Goal: Use online tool/utility: Utilize a website feature to perform a specific function

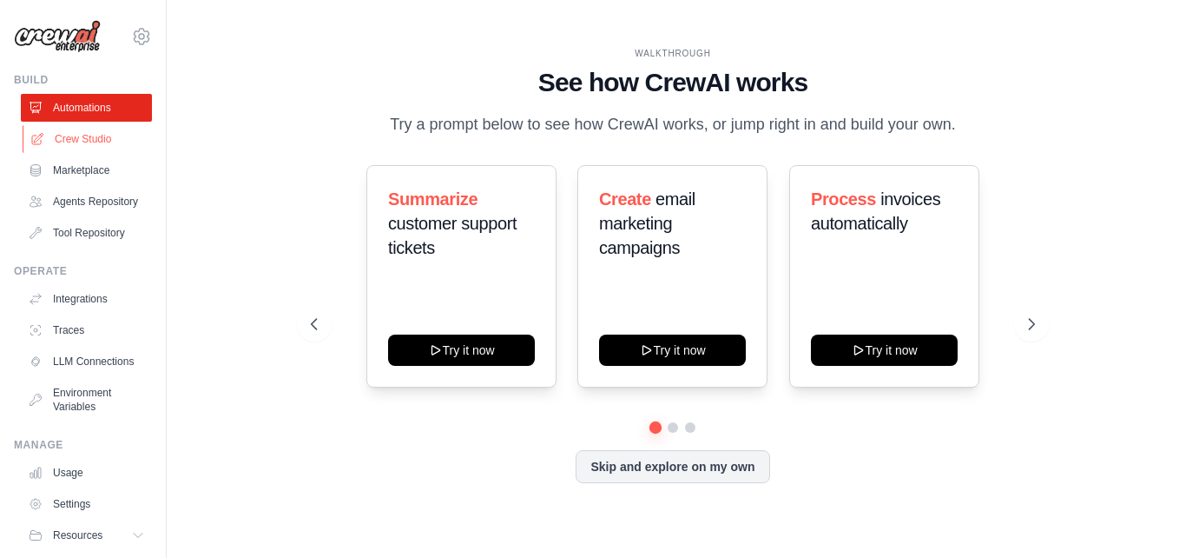
click at [96, 133] on link "Crew Studio" at bounding box center [88, 139] width 131 height 28
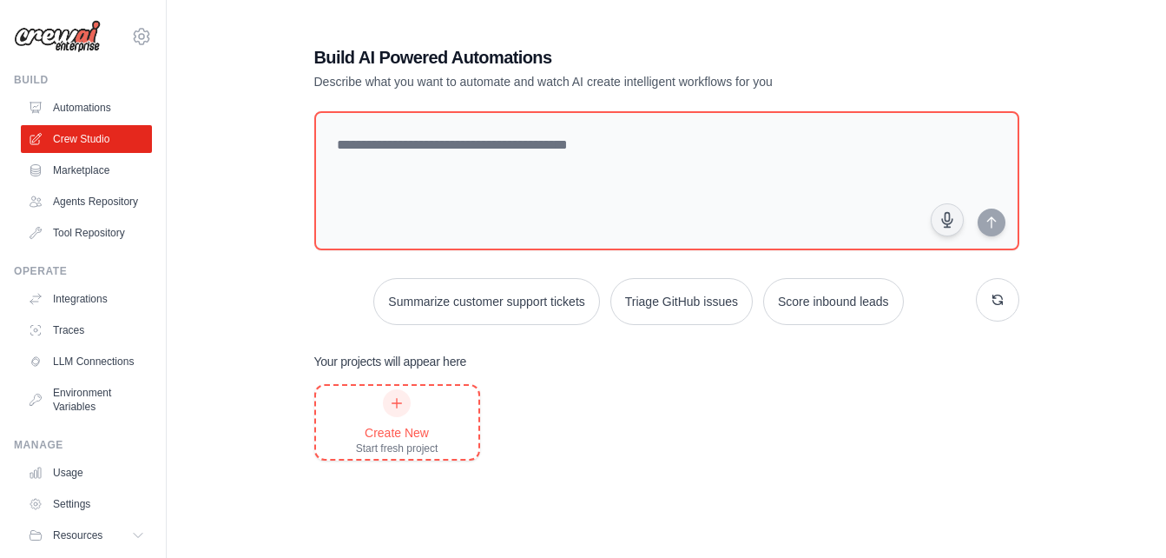
click at [395, 413] on div at bounding box center [397, 403] width 28 height 28
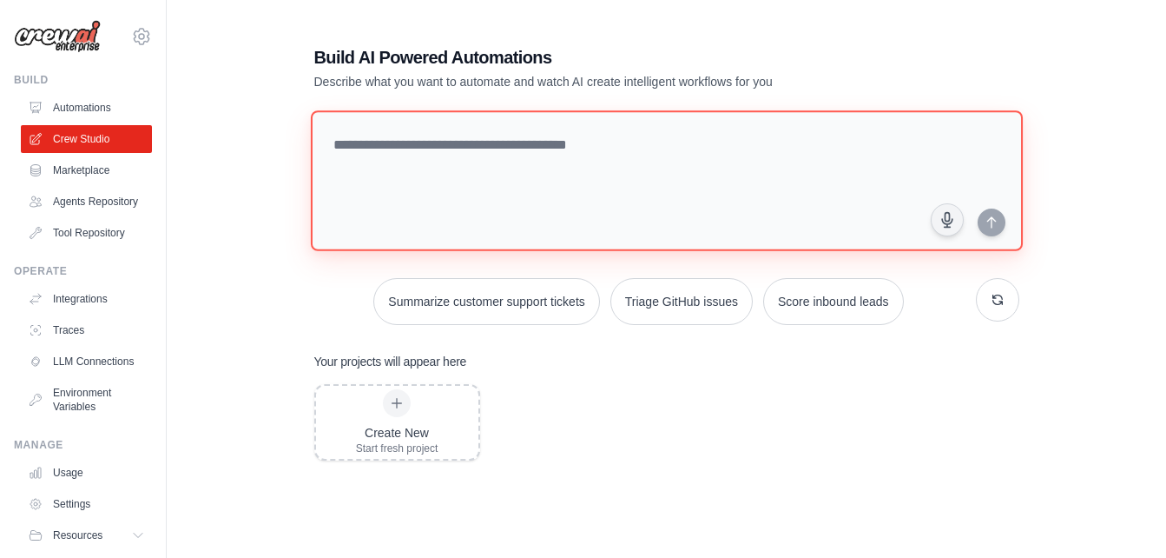
click at [542, 147] on textarea at bounding box center [666, 180] width 712 height 141
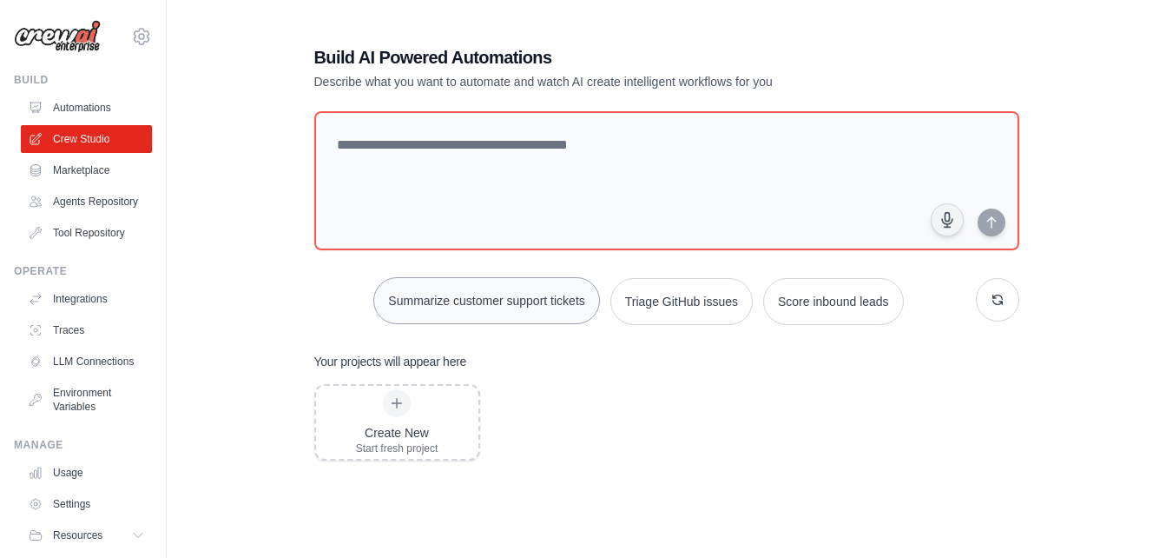
click at [474, 294] on button "Summarize customer support tickets" at bounding box center [486, 300] width 226 height 47
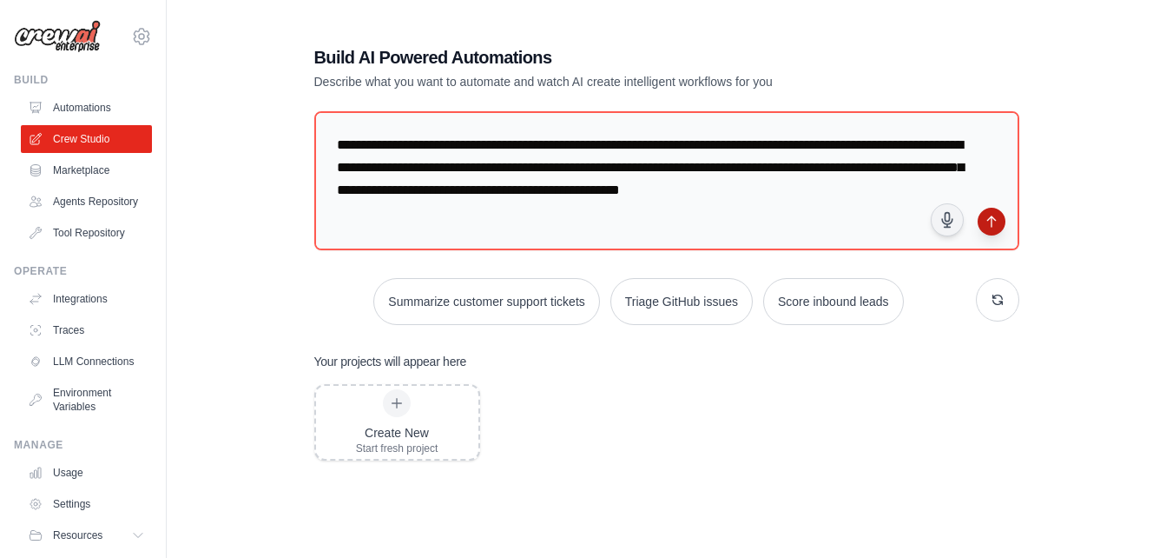
click at [995, 224] on icon "submit" at bounding box center [992, 222] width 14 height 14
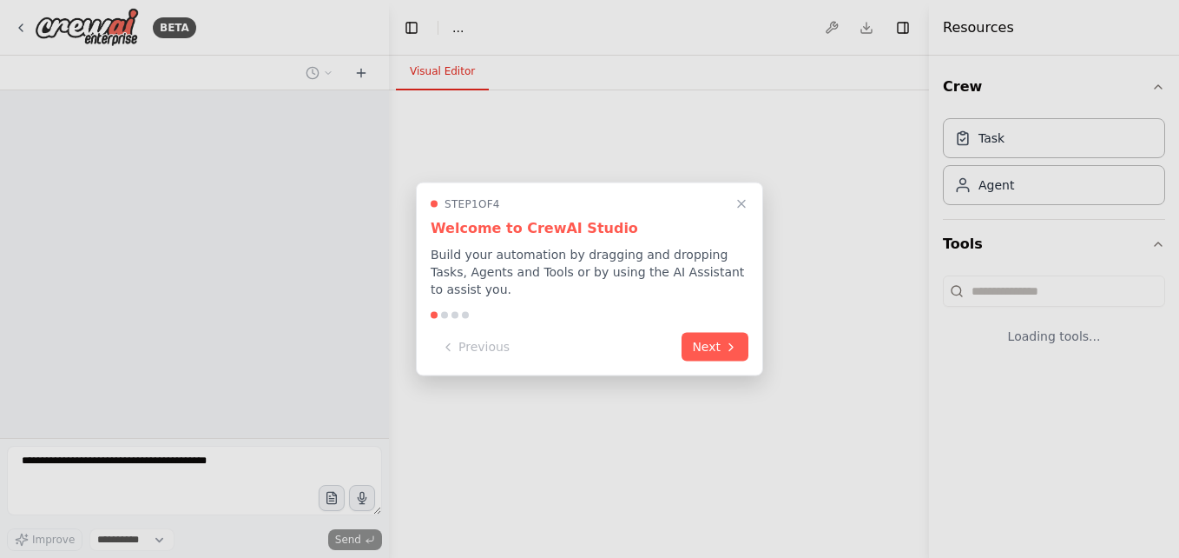
select select "****"
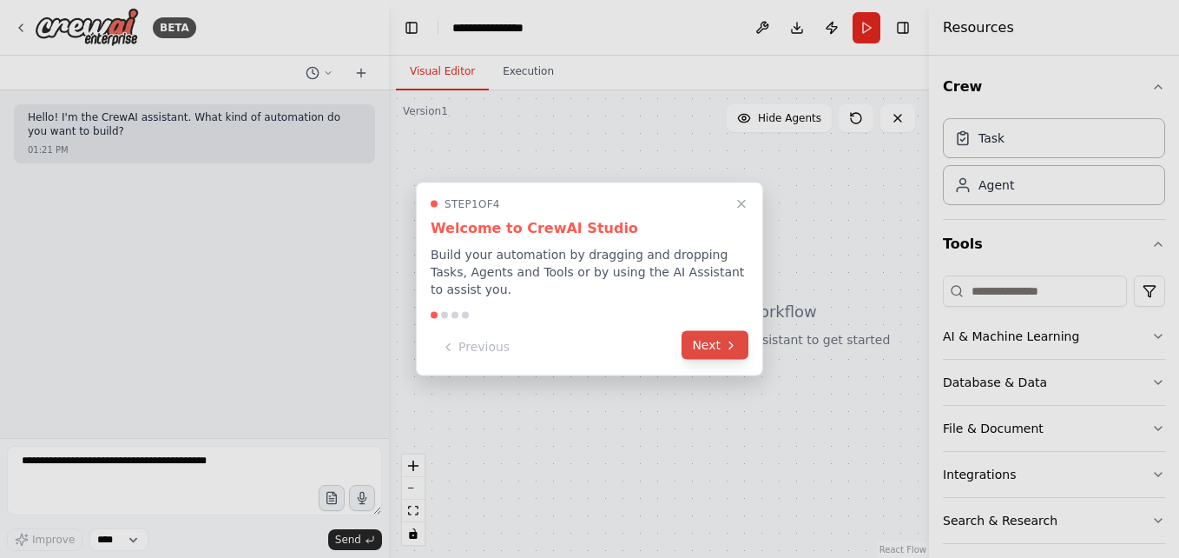
click at [717, 343] on button "Next" at bounding box center [715, 345] width 67 height 29
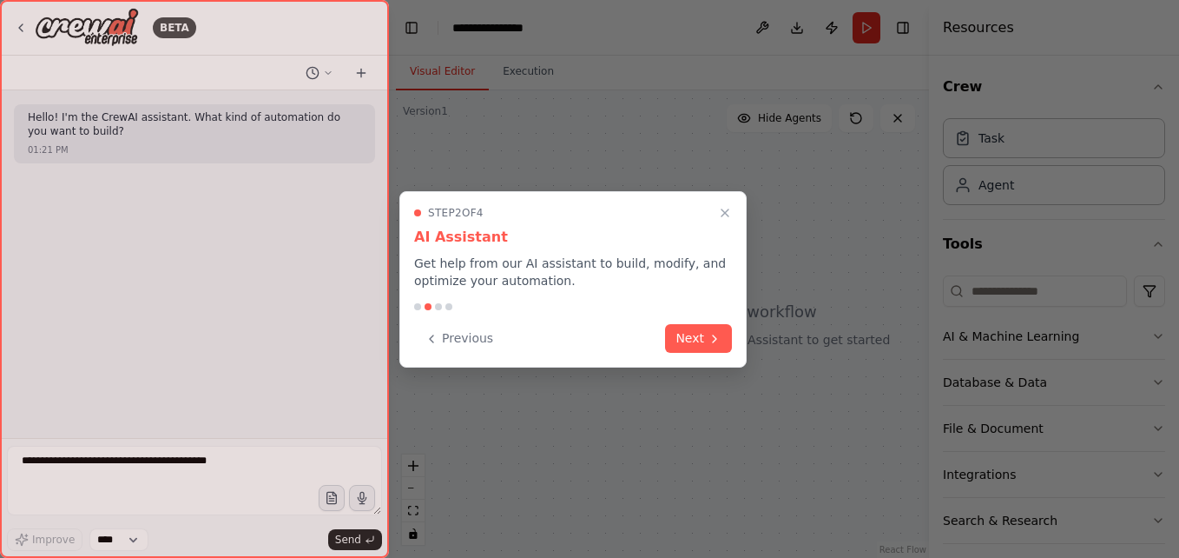
click at [717, 343] on icon at bounding box center [715, 339] width 14 height 14
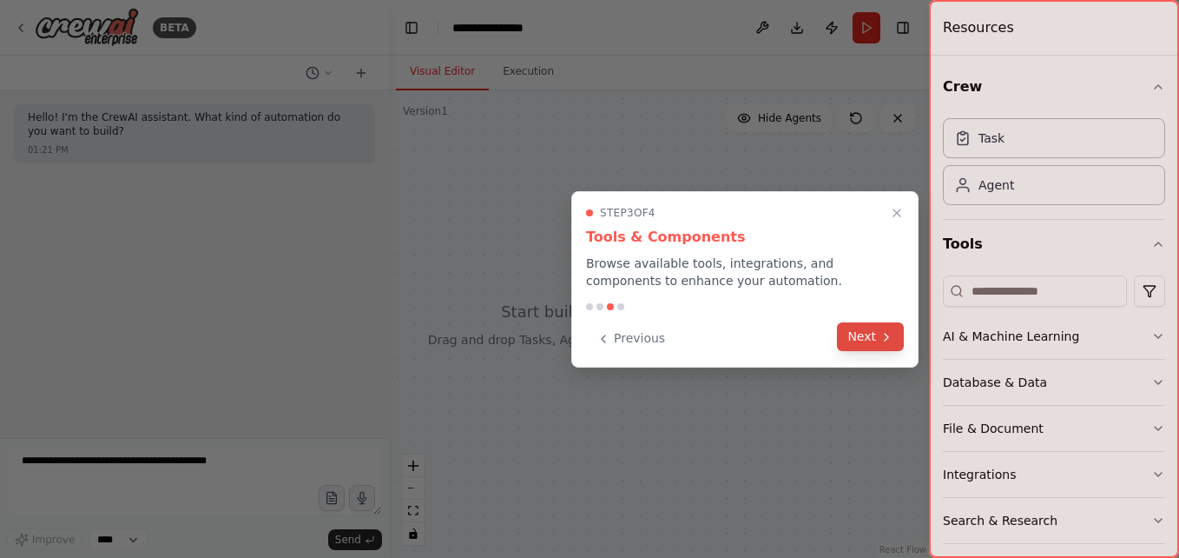
click at [862, 337] on button "Next" at bounding box center [870, 336] width 67 height 29
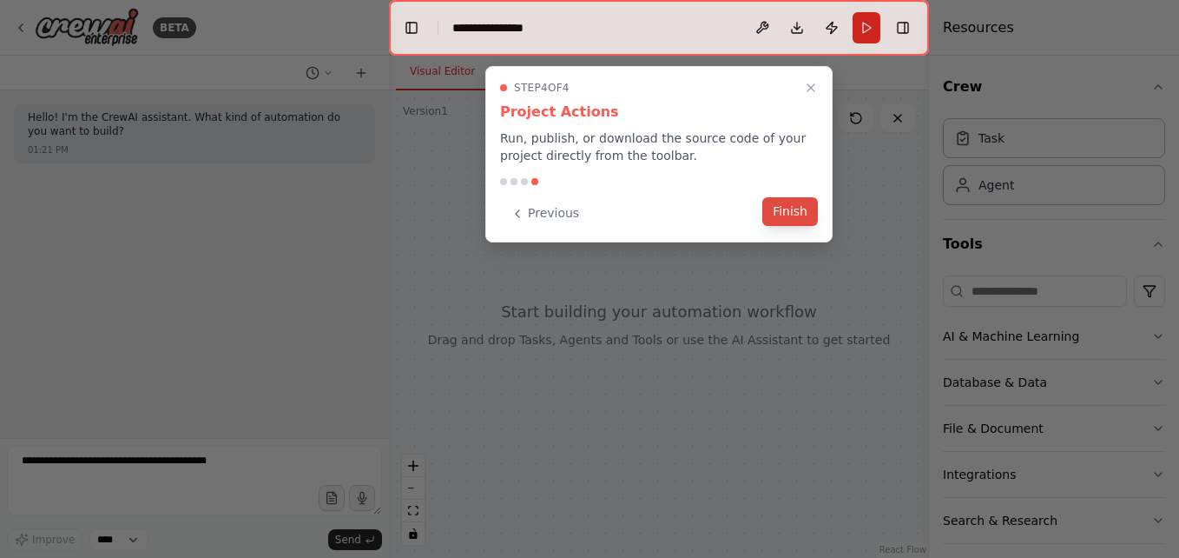
click at [796, 221] on button "Finish" at bounding box center [791, 211] width 56 height 29
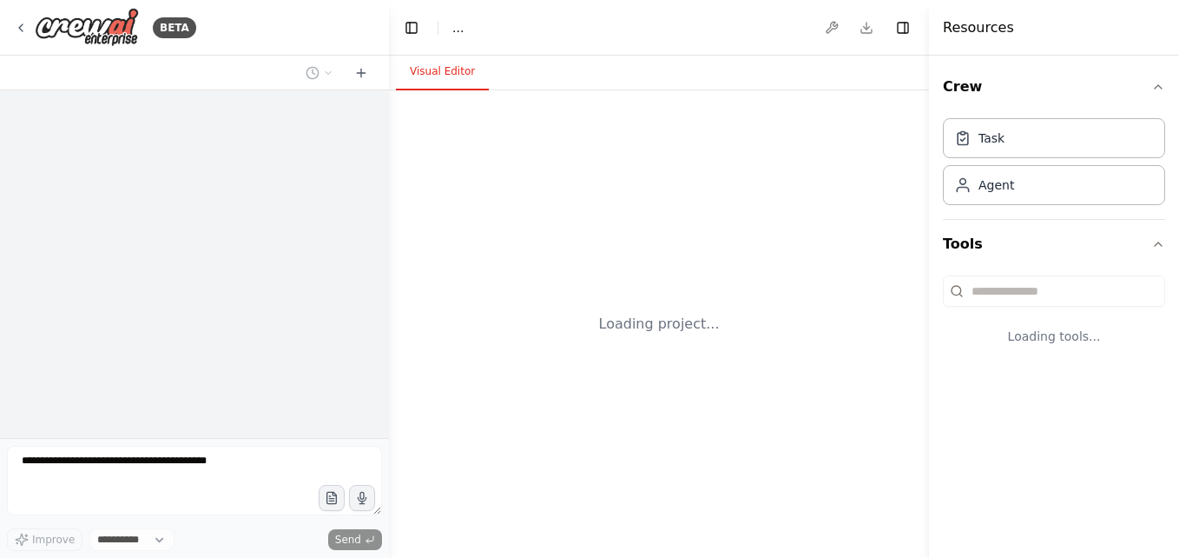
select select "****"
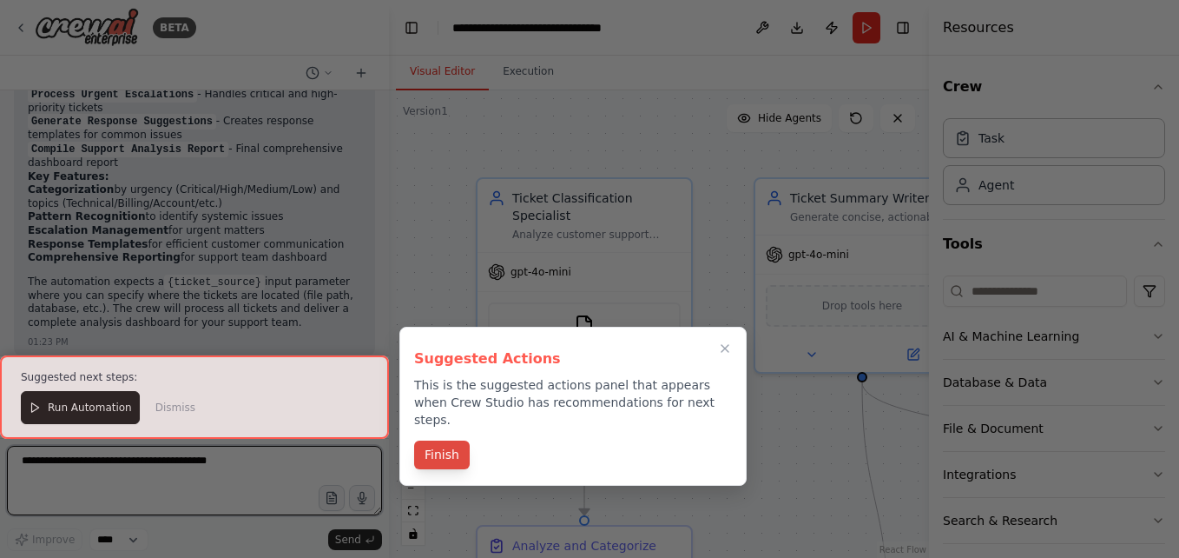
scroll to position [1694, 0]
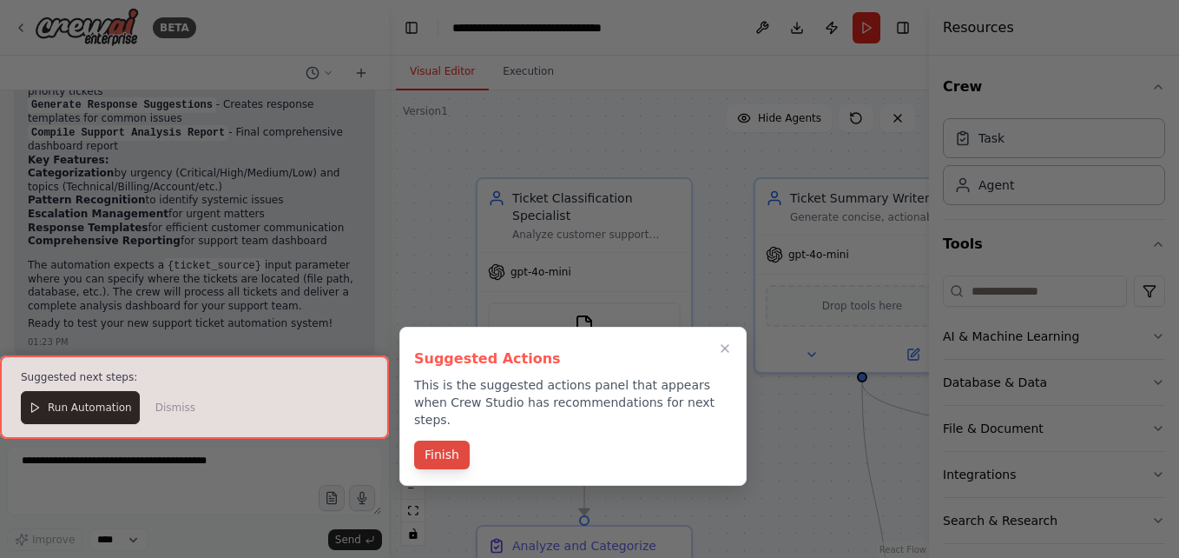
click at [436, 440] on button "Finish" at bounding box center [442, 454] width 56 height 29
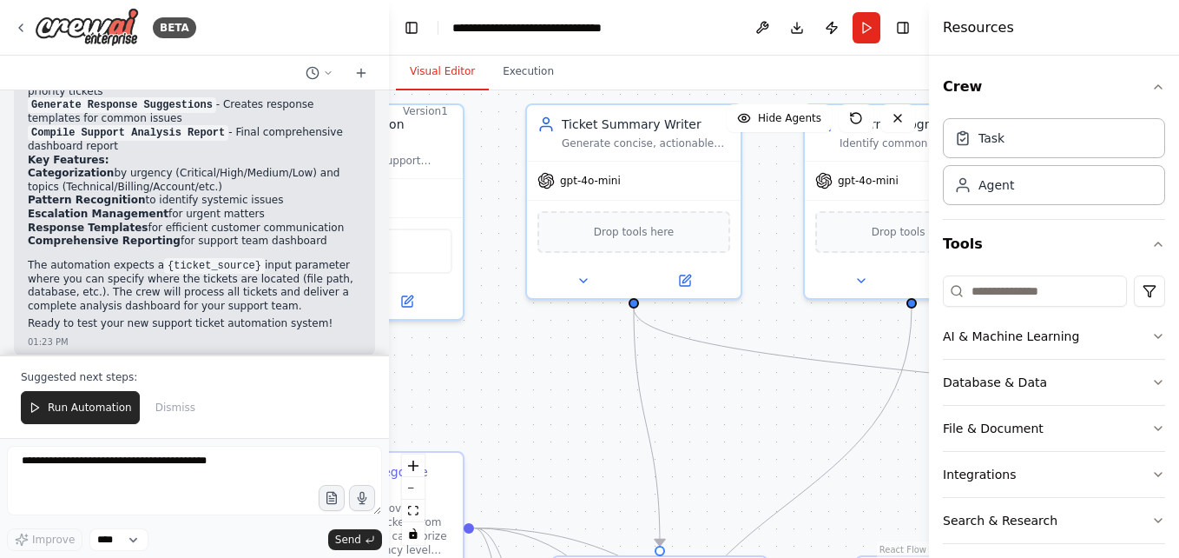
drag, startPoint x: 732, startPoint y: 448, endPoint x: 496, endPoint y: 376, distance: 247.0
click at [496, 376] on div ".deletable-edge-delete-btn { width: 20px; height: 20px; border: 0px solid #ffff…" at bounding box center [659, 323] width 540 height 467
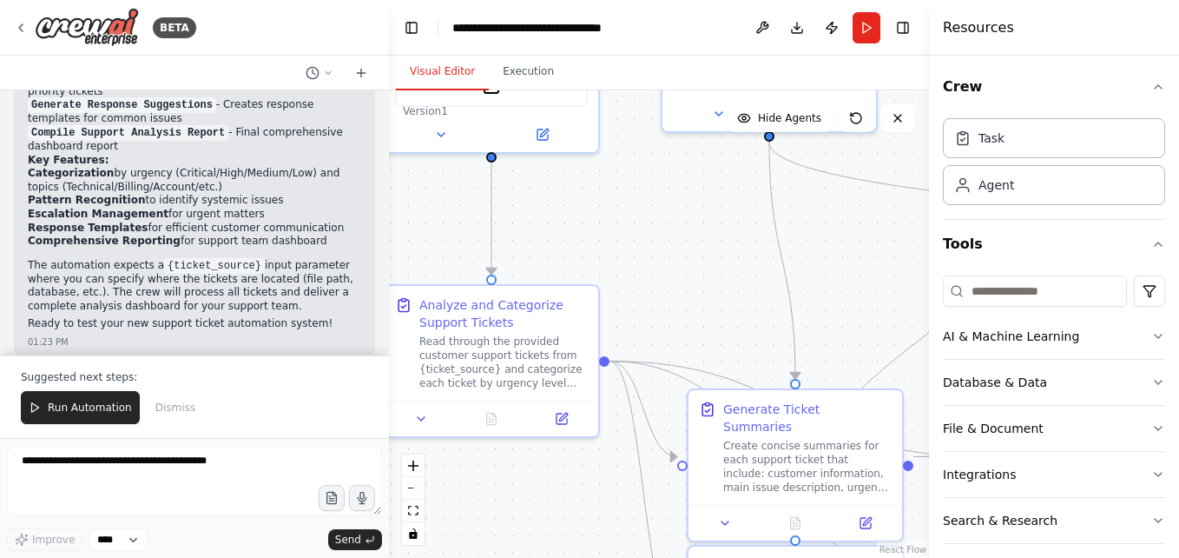
drag, startPoint x: 554, startPoint y: 413, endPoint x: 697, endPoint y: 244, distance: 221.9
click at [697, 244] on div ".deletable-edge-delete-btn { width: 20px; height: 20px; border: 0px solid #ffff…" at bounding box center [659, 323] width 540 height 467
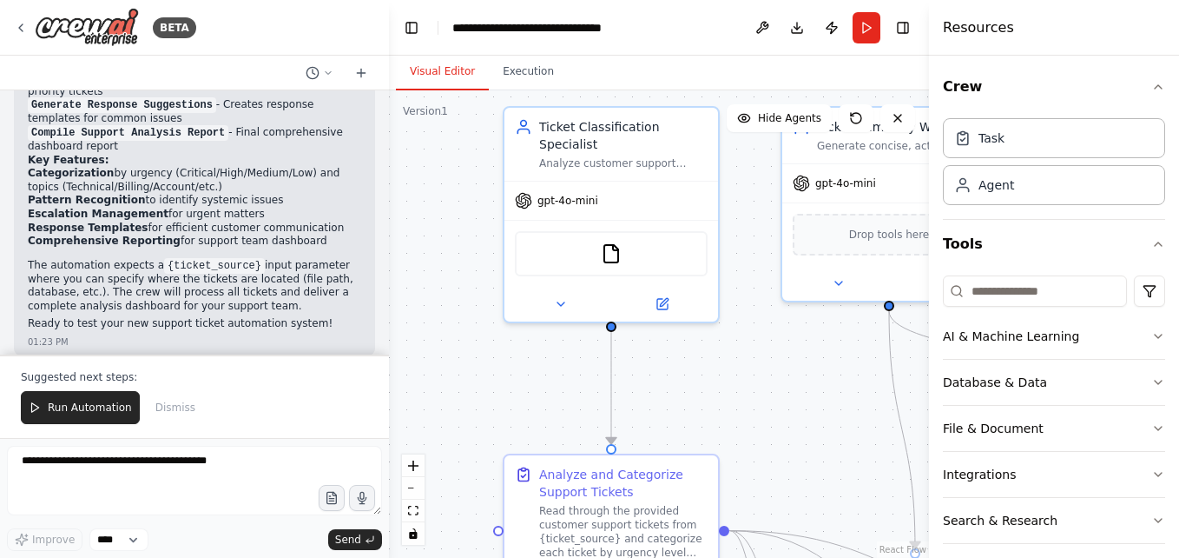
drag, startPoint x: 697, startPoint y: 244, endPoint x: 817, endPoint y: 414, distance: 208.2
click at [817, 414] on div ".deletable-edge-delete-btn { width: 20px; height: 20px; border: 0px solid #ffff…" at bounding box center [659, 323] width 540 height 467
click at [615, 216] on div "FileReadTool" at bounding box center [612, 249] width 214 height 67
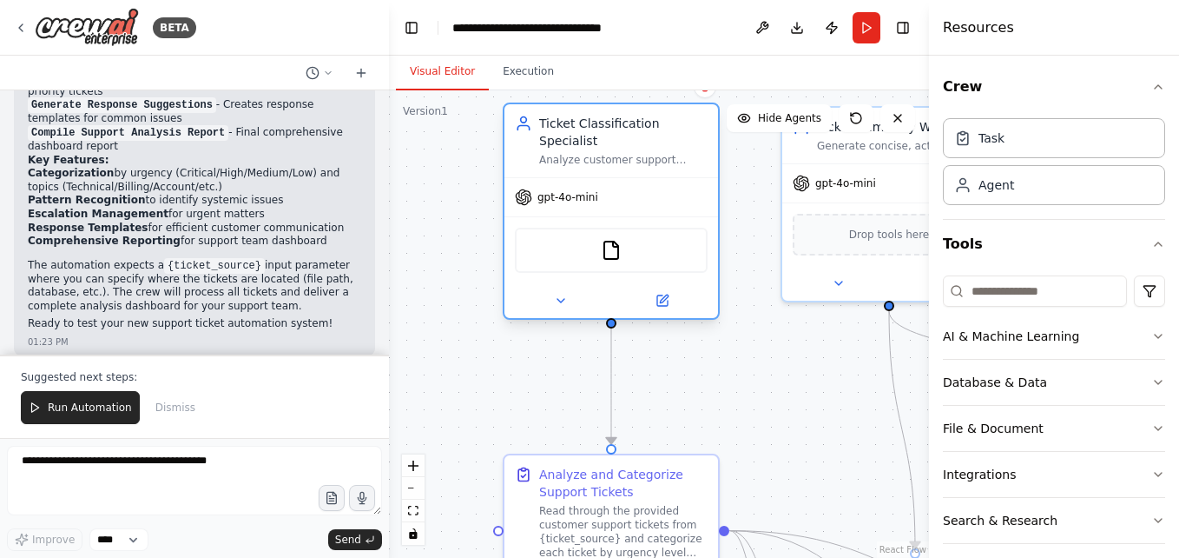
click at [668, 297] on div at bounding box center [612, 300] width 214 height 35
click at [662, 294] on icon at bounding box center [664, 298] width 8 height 8
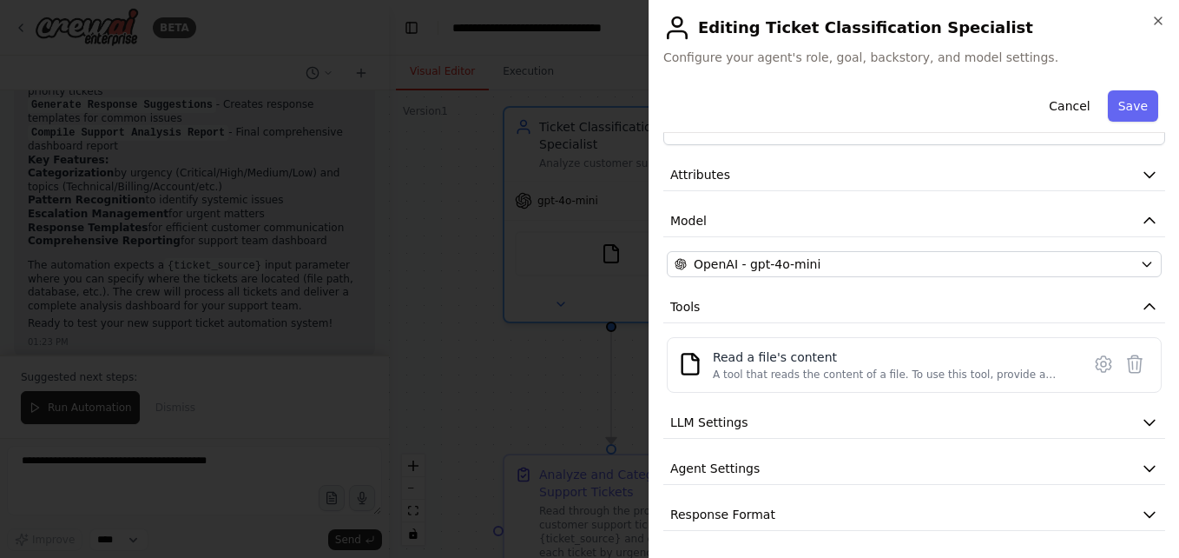
scroll to position [51, 0]
click at [1141, 424] on icon "button" at bounding box center [1149, 421] width 17 height 17
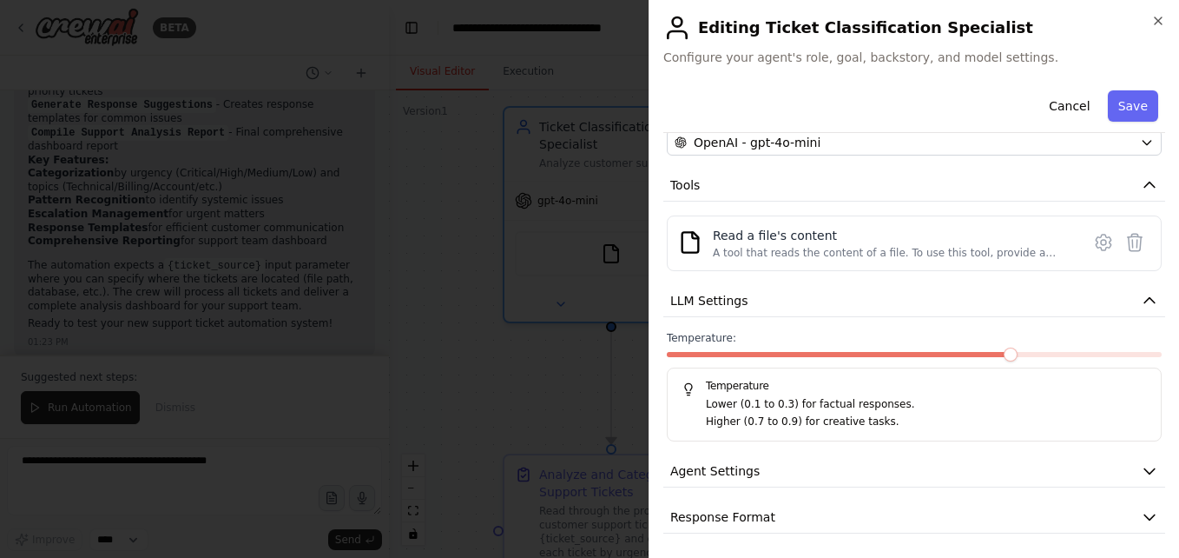
scroll to position [175, 0]
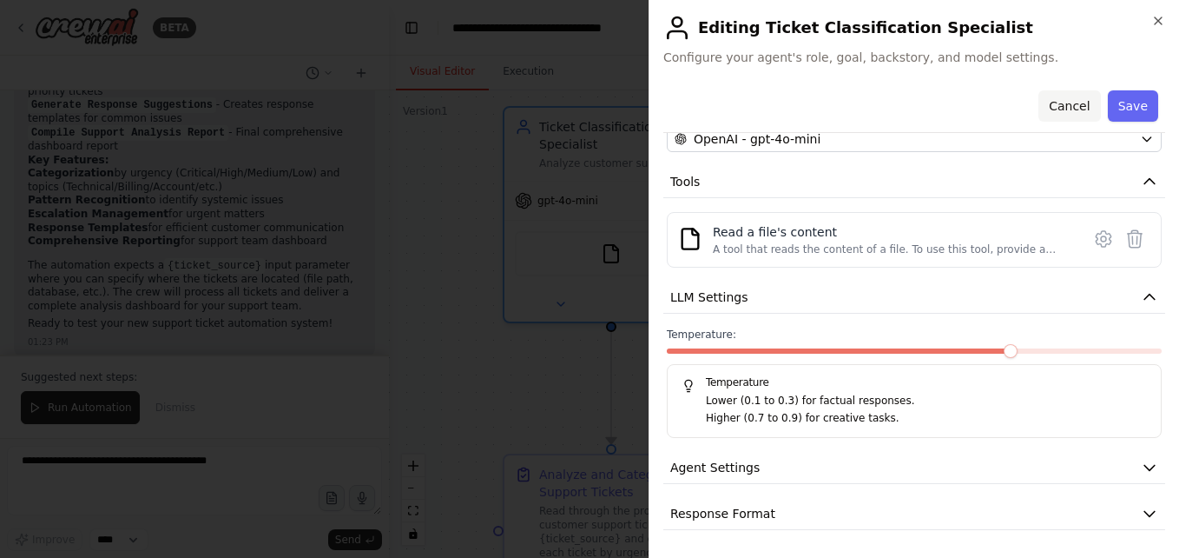
click at [1063, 109] on button "Cancel" at bounding box center [1070, 105] width 62 height 31
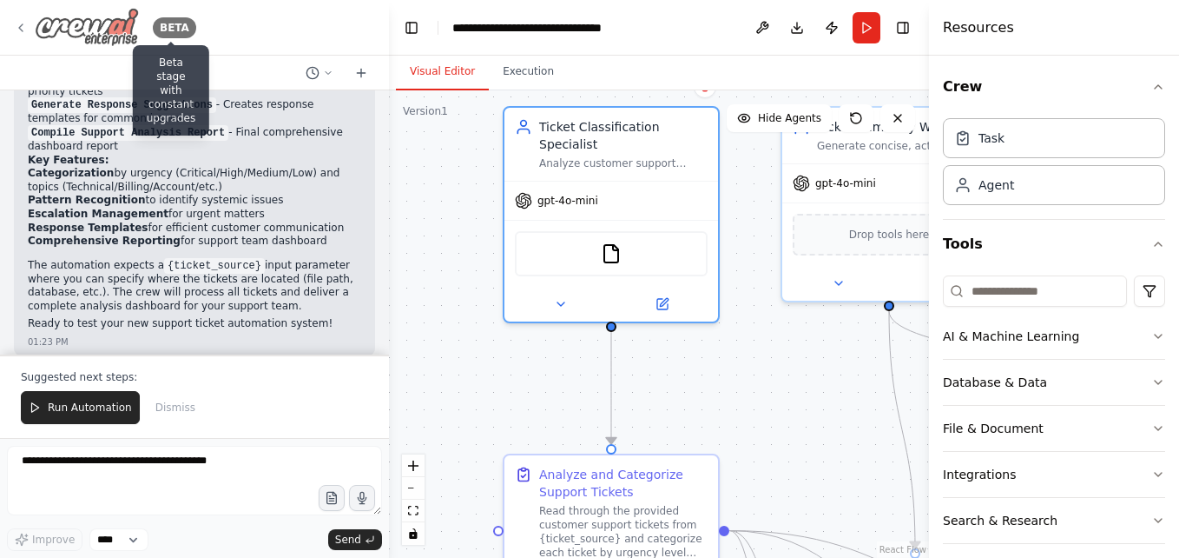
click at [174, 27] on div "BETA" at bounding box center [174, 27] width 43 height 21
